Goal: Navigation & Orientation: Find specific page/section

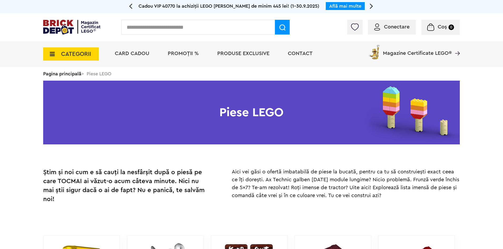
click at [71, 57] on span "CATEGORII" at bounding box center [76, 54] width 30 height 6
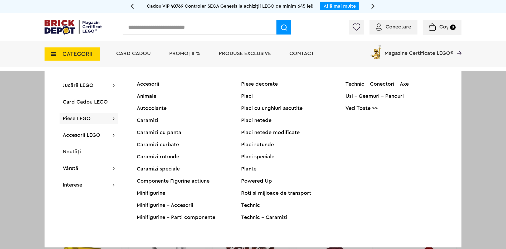
click at [361, 110] on link "Vezi Toate >>" at bounding box center [397, 108] width 104 height 5
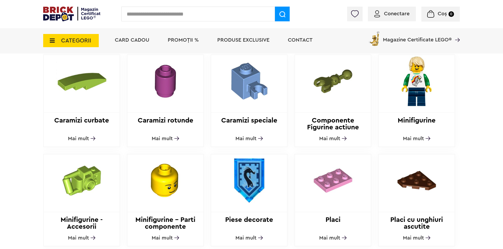
scroll to position [290, 0]
click at [414, 136] on span "Mai mult" at bounding box center [413, 138] width 21 height 5
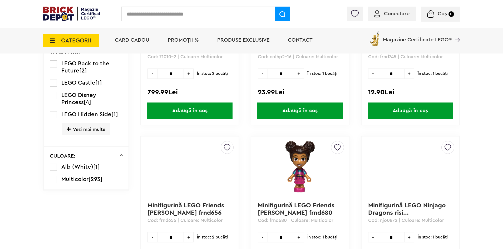
scroll to position [219, 0]
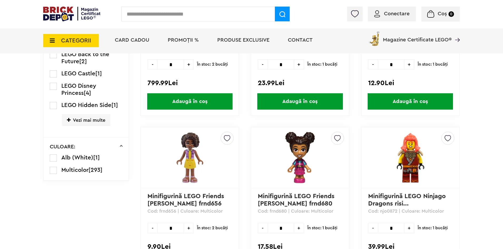
click at [81, 119] on span "Vezi mai multe" at bounding box center [86, 120] width 48 height 12
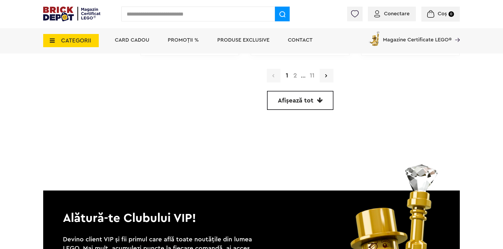
scroll to position [1590, 0]
